Goal: Obtain resource: Obtain resource

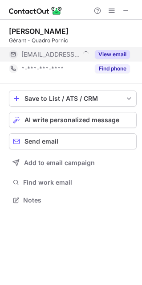
scroll to position [4, 4]
click at [109, 55] on button "View email" at bounding box center [112, 54] width 35 height 9
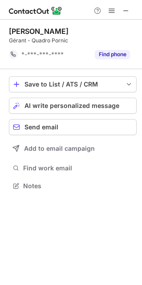
scroll to position [179, 142]
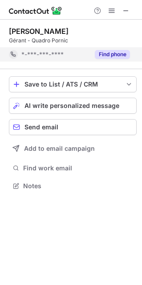
click at [120, 54] on button "Find phone" at bounding box center [112, 54] width 35 height 9
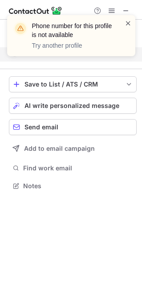
click at [129, 25] on span at bounding box center [128, 23] width 7 height 9
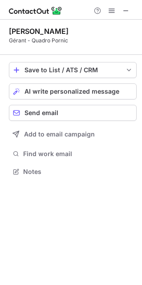
scroll to position [165, 142]
click at [132, 73] on span "save-profile-one-click" at bounding box center [129, 69] width 7 height 7
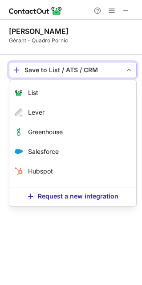
click at [132, 73] on span "save-profile-one-click" at bounding box center [129, 69] width 7 height 7
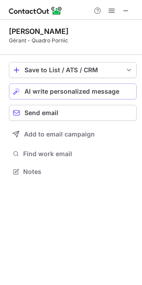
click at [114, 95] on button "AI write personalized message" at bounding box center [73, 91] width 128 height 16
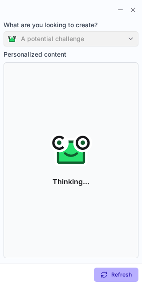
click at [80, 34] on div "A potential challenge" at bounding box center [71, 38] width 135 height 15
click at [128, 38] on div "A potential challenge" at bounding box center [71, 38] width 135 height 15
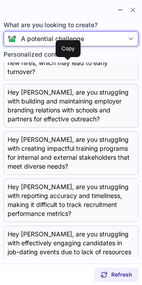
scroll to position [270, 0]
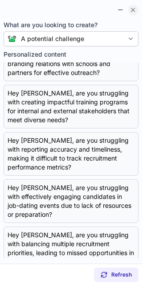
click at [133, 9] on span at bounding box center [133, 9] width 7 height 7
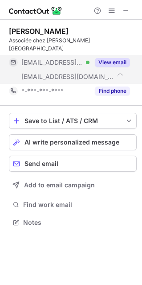
scroll to position [208, 142]
click at [106, 58] on button "View email" at bounding box center [112, 62] width 35 height 9
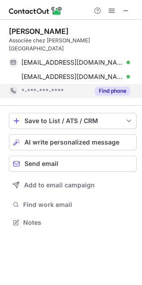
click at [120, 87] on button "Find phone" at bounding box center [112, 91] width 35 height 9
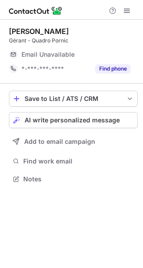
scroll to position [4, 4]
click at [123, 12] on span at bounding box center [126, 10] width 7 height 7
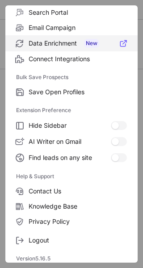
scroll to position [104, 0]
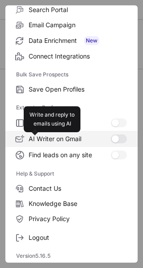
click at [112, 138] on div at bounding box center [115, 138] width 7 height 7
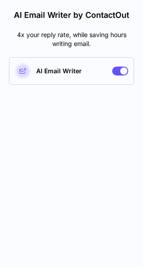
click at [117, 70] on div at bounding box center [120, 70] width 16 height 9
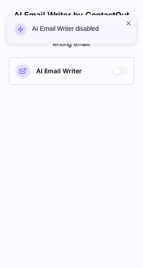
click at [128, 23] on span at bounding box center [128, 23] width 7 height 9
